Goal: Find specific page/section: Find specific page/section

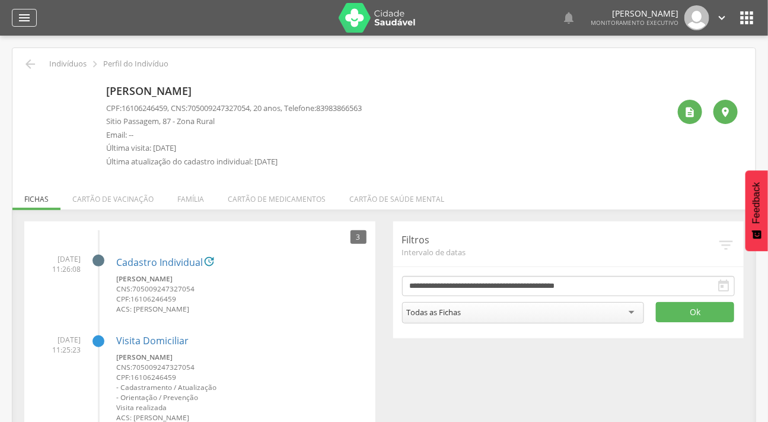
click at [14, 14] on div "" at bounding box center [24, 18] width 25 height 18
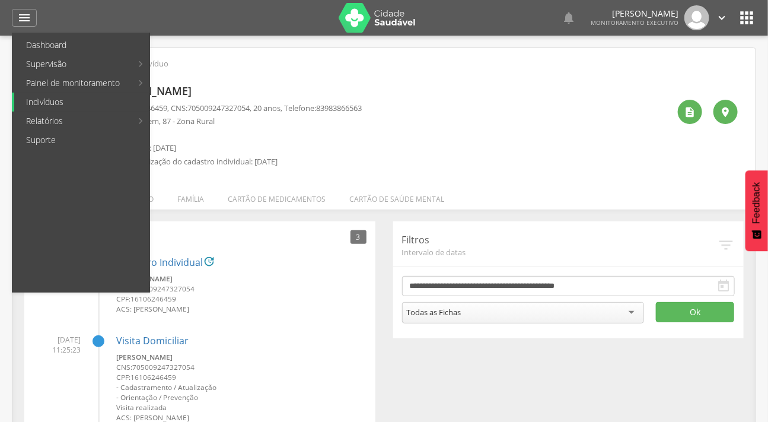
click at [63, 98] on link "Indivíduos" at bounding box center [81, 102] width 135 height 19
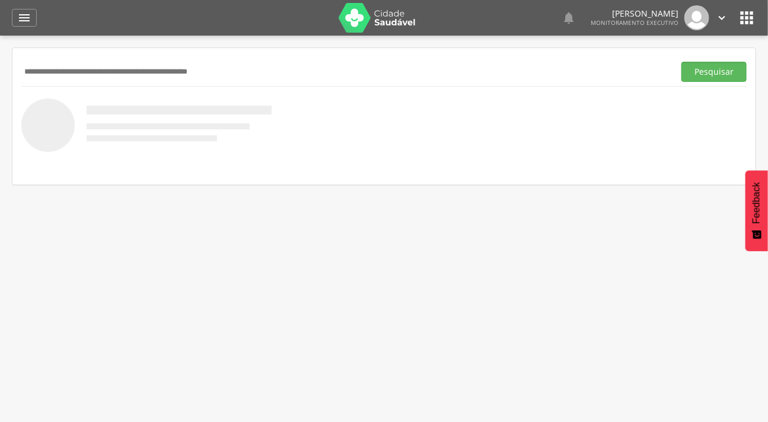
click at [80, 77] on input "text" at bounding box center [345, 72] width 649 height 20
type input "**********"
click at [682, 62] on button "Pesquisar" at bounding box center [714, 72] width 65 height 20
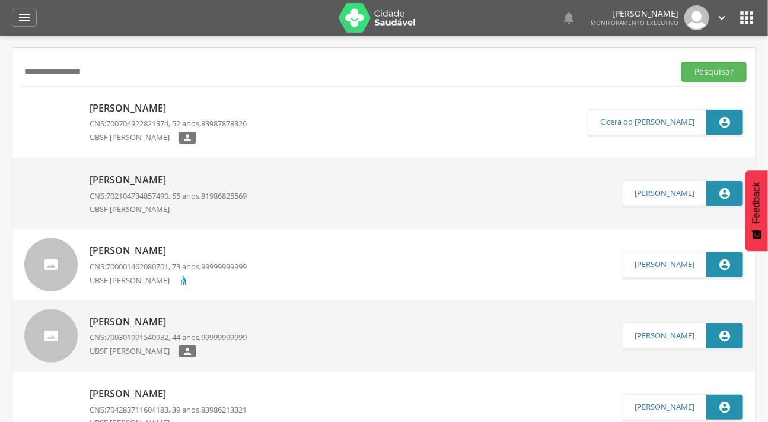
click at [49, 102] on img at bounding box center [50, 102] width 53 height 0
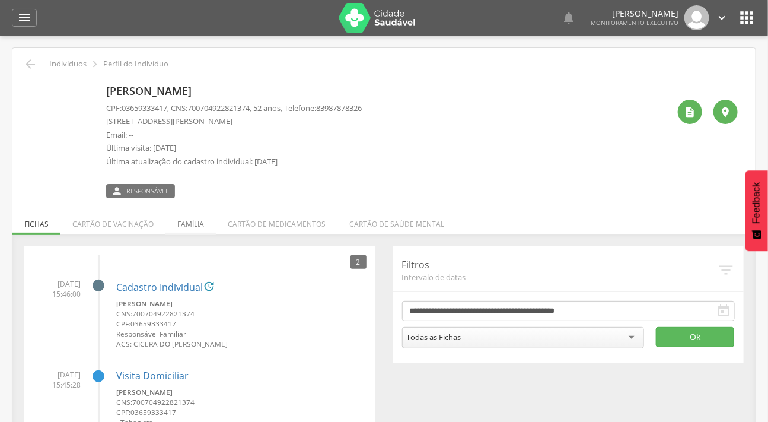
click at [188, 221] on li "Família" at bounding box center [191, 221] width 50 height 28
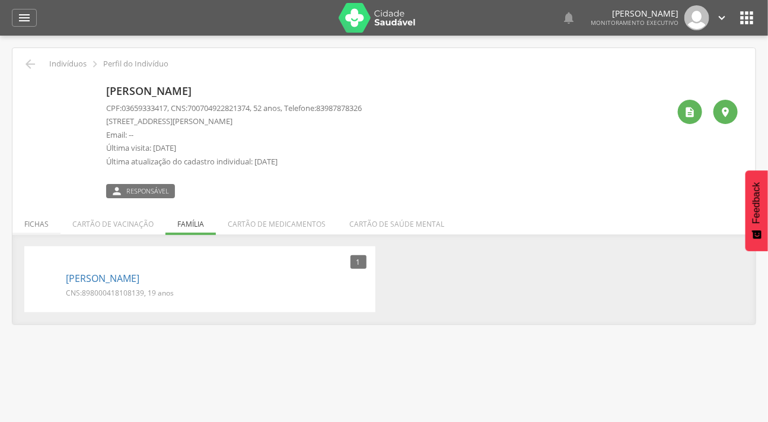
click at [42, 223] on li "Fichas" at bounding box center [36, 221] width 48 height 28
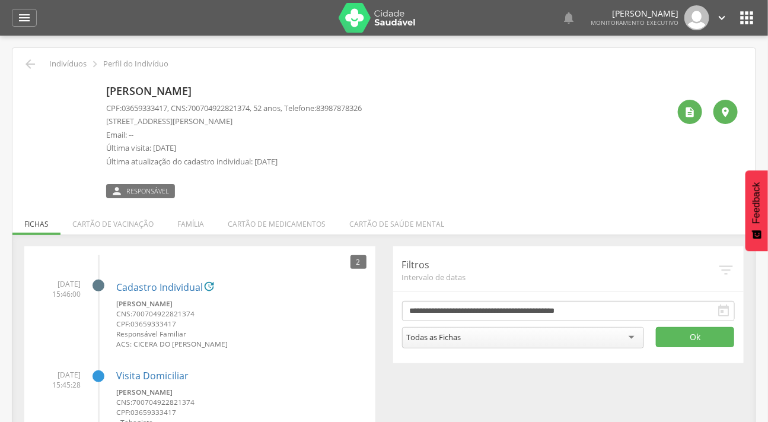
click at [30, 87] on img at bounding box center [30, 87] width 0 height 0
click at [18, 14] on icon "" at bounding box center [24, 18] width 14 height 14
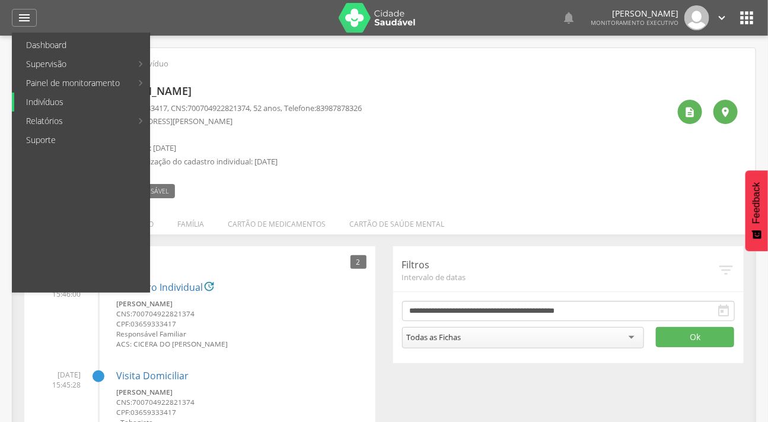
click at [46, 97] on link "Indivíduos" at bounding box center [81, 102] width 135 height 19
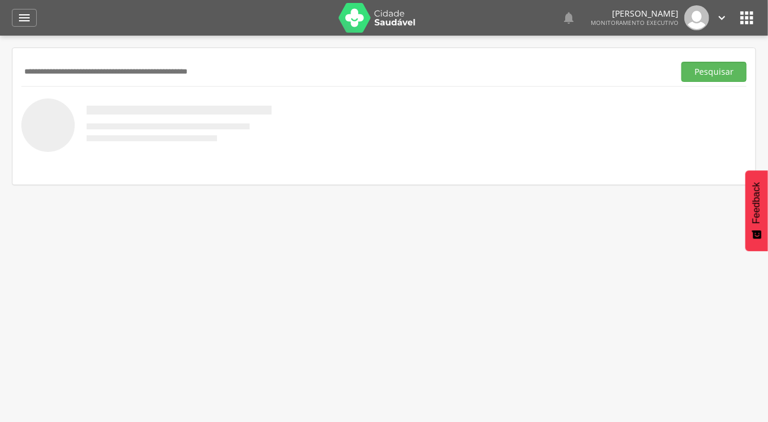
click at [50, 78] on input "text" at bounding box center [345, 72] width 649 height 20
type input "**********"
click at [682, 62] on button "Pesquisar" at bounding box center [714, 72] width 65 height 20
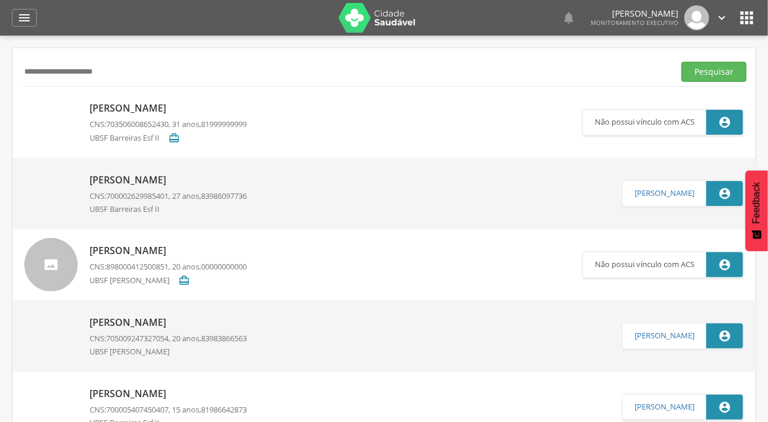
click at [24, 102] on img at bounding box center [24, 102] width 0 height 0
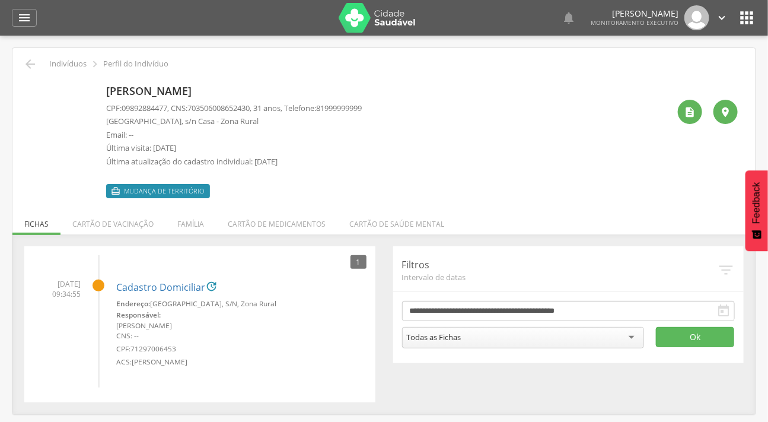
click at [53, 115] on img at bounding box center [62, 112] width 64 height 64
click at [685, 109] on icon "" at bounding box center [691, 112] width 12 height 12
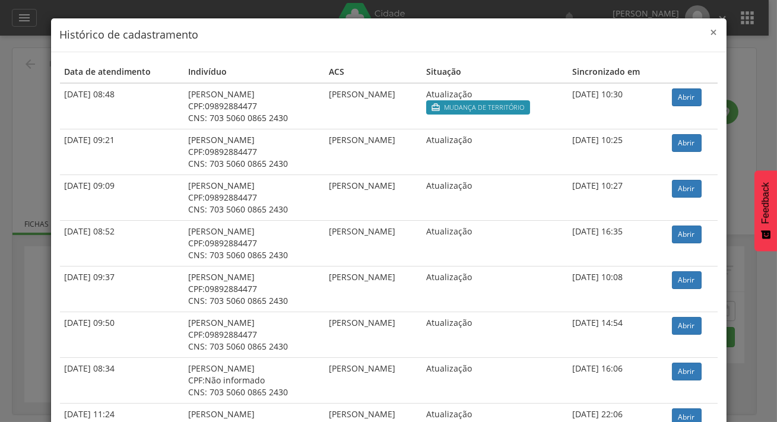
click at [712, 29] on span "×" at bounding box center [713, 32] width 7 height 17
